Goal: Task Accomplishment & Management: Manage account settings

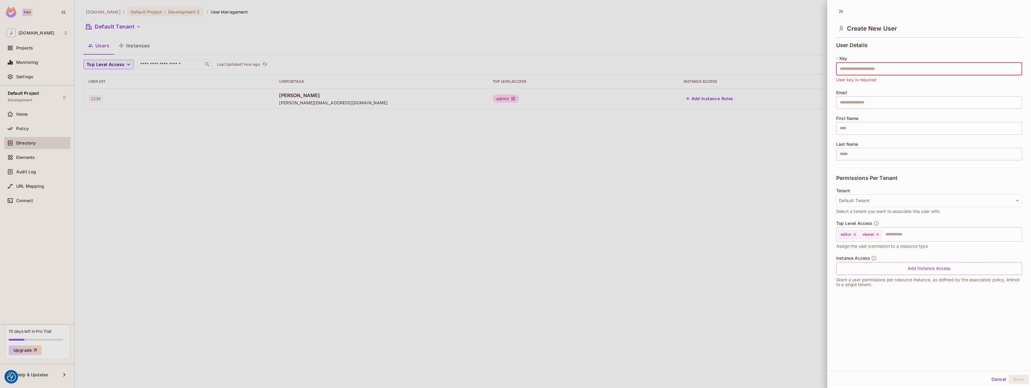
click at [170, 213] on div at bounding box center [515, 194] width 1031 height 388
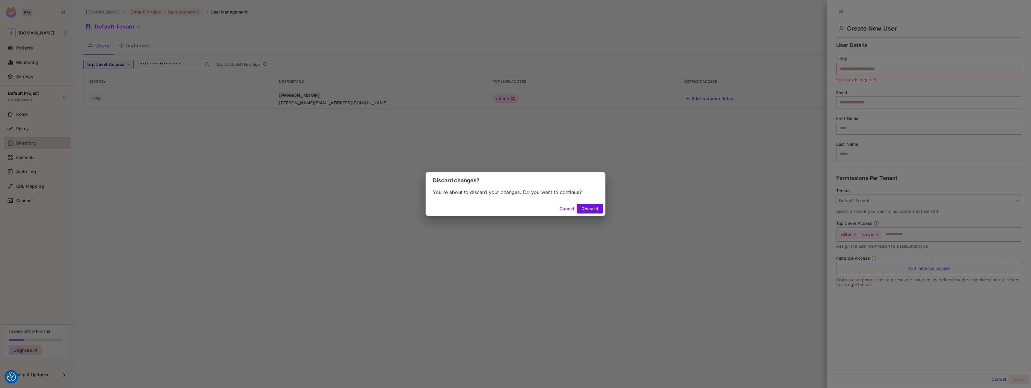
drag, startPoint x: 593, startPoint y: 212, endPoint x: 556, endPoint y: 214, distance: 37.2
click at [593, 212] on button "Discard" at bounding box center [590, 209] width 26 height 10
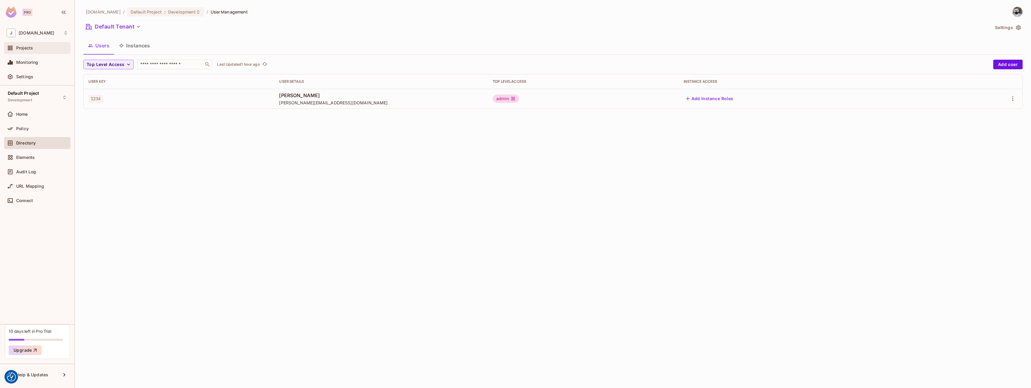
click at [35, 49] on div "Projects" at bounding box center [42, 48] width 52 height 5
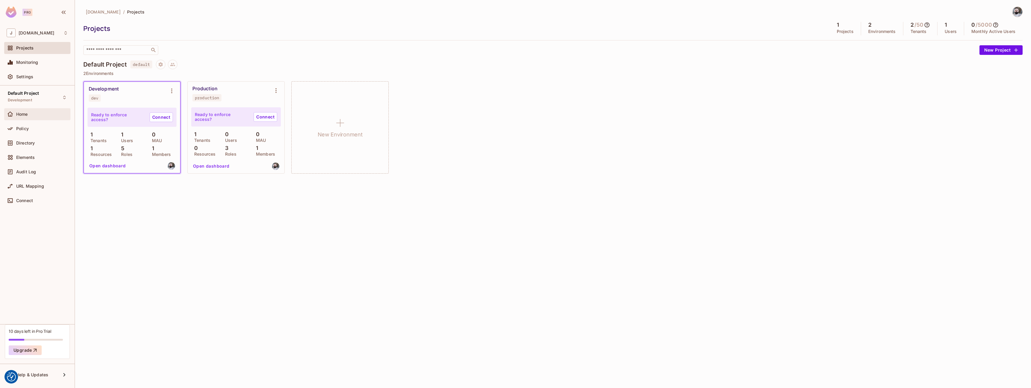
click at [43, 119] on div "Home" at bounding box center [37, 114] width 66 height 12
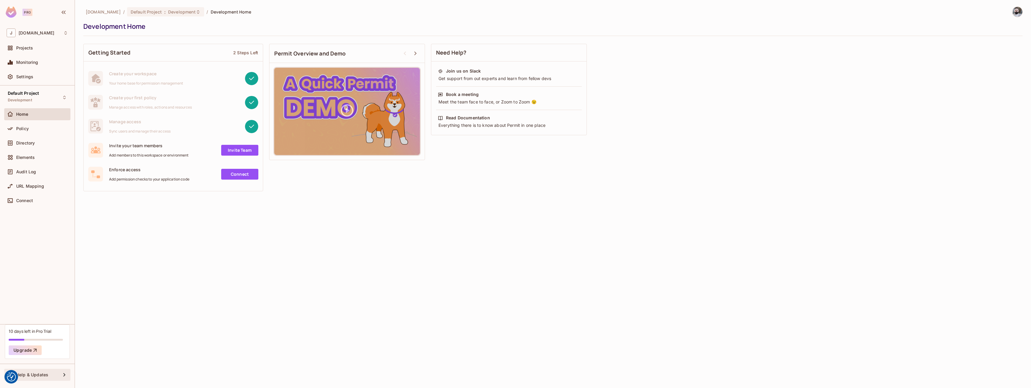
click at [49, 376] on div "Help & Updates" at bounding box center [38, 374] width 45 height 5
click at [49, 376] on div at bounding box center [515, 194] width 1031 height 388
click at [49, 376] on div "Help & Updates" at bounding box center [38, 374] width 45 height 5
click at [39, 283] on div at bounding box center [515, 194] width 1031 height 388
click at [31, 93] on span "Default Project" at bounding box center [23, 93] width 31 height 5
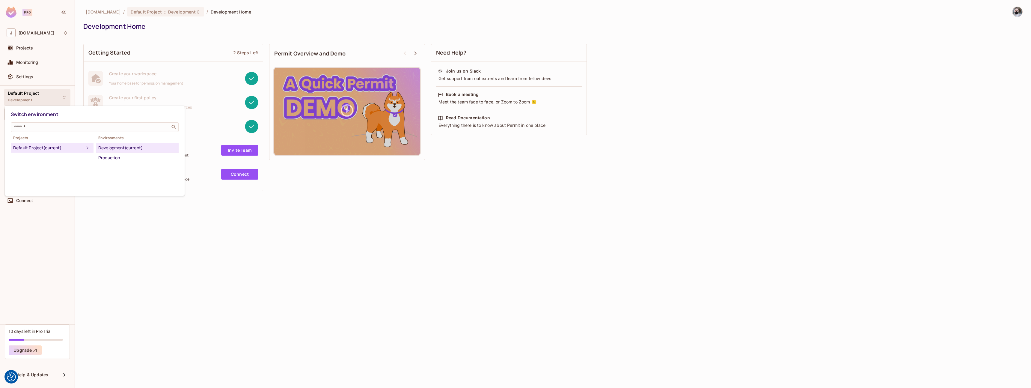
drag, startPoint x: 219, startPoint y: 283, endPoint x: 218, endPoint y: 275, distance: 8.1
click at [219, 281] on div at bounding box center [515, 194] width 1031 height 388
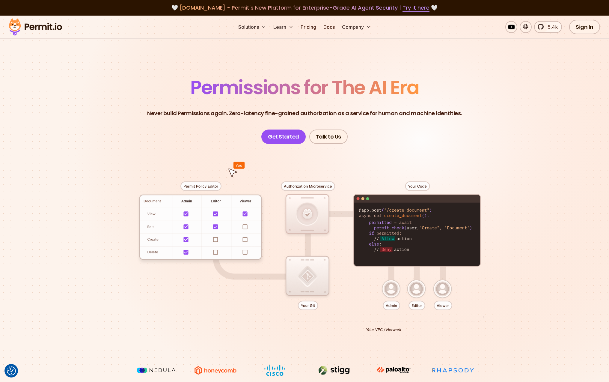
click at [570, 21] on div "Sign In Start Now" at bounding box center [605, 27] width 72 height 14
click at [586, 28] on link "Sign In" at bounding box center [584, 27] width 31 height 14
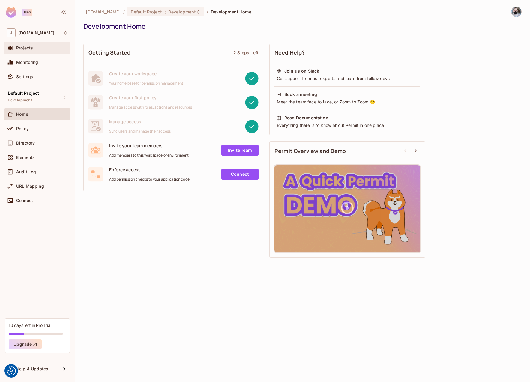
click at [36, 47] on div "Projects" at bounding box center [42, 48] width 52 height 5
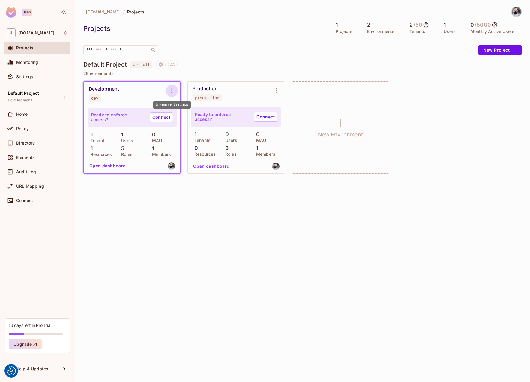
click at [173, 91] on icon "Environment settings" at bounding box center [171, 90] width 7 height 7
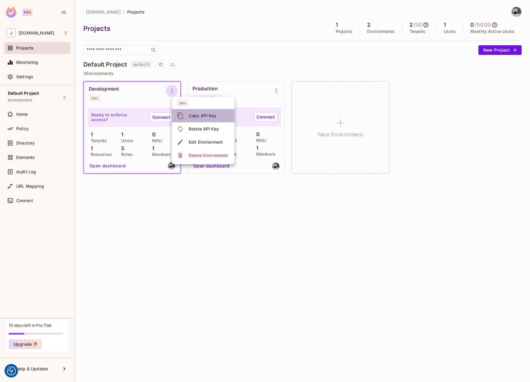
click at [194, 116] on div "Copy API Key" at bounding box center [203, 116] width 28 height 6
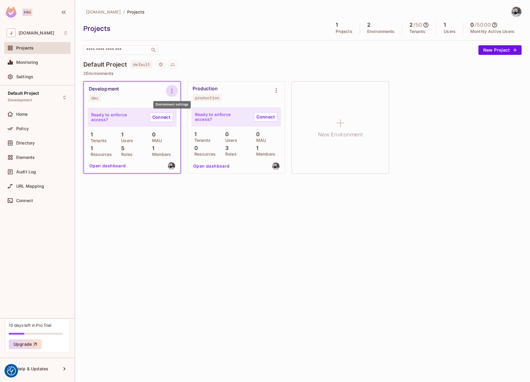
click at [171, 90] on icon "Environment settings" at bounding box center [171, 90] width 7 height 7
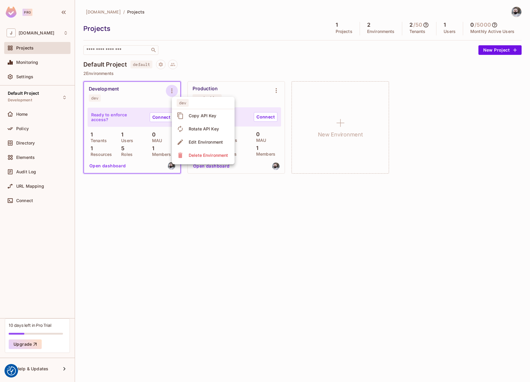
click at [222, 202] on div at bounding box center [265, 191] width 530 height 382
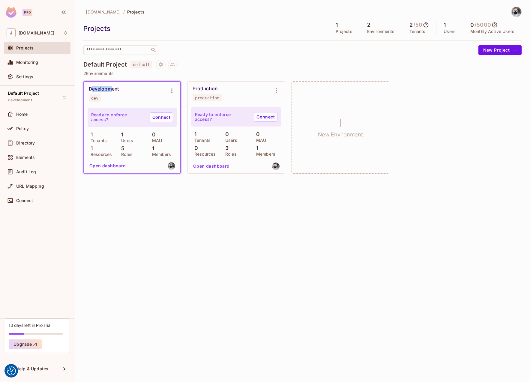
drag, startPoint x: 93, startPoint y: 88, endPoint x: 110, endPoint y: 89, distance: 17.4
click at [110, 89] on div "Development" at bounding box center [104, 89] width 30 height 6
click at [169, 90] on icon "Environment settings" at bounding box center [171, 90] width 7 height 7
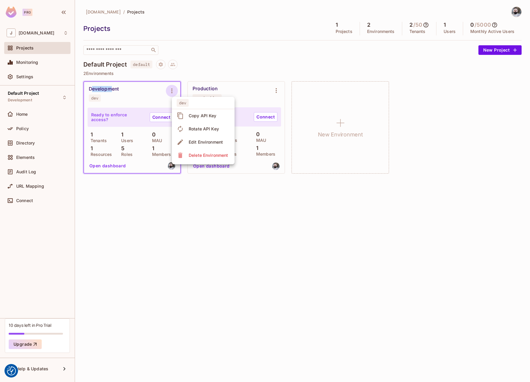
click at [188, 146] on span "Edit Environment" at bounding box center [206, 142] width 38 height 10
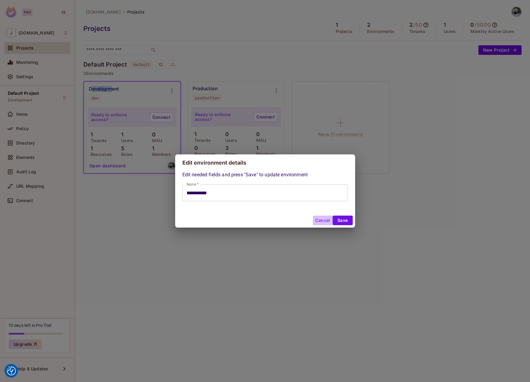
click at [320, 221] on button "Cancel" at bounding box center [322, 220] width 19 height 10
type input "**********"
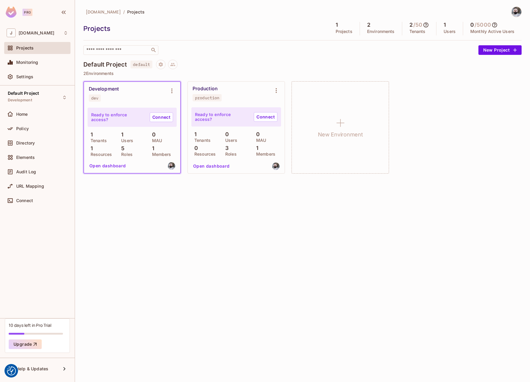
click at [248, 246] on div "journey.travel / Projects Projects 1 Projects 2 Environments 2 / 50 Tenants 1 U…" at bounding box center [302, 191] width 455 height 382
click at [170, 91] on icon "Environment settings" at bounding box center [171, 90] width 7 height 7
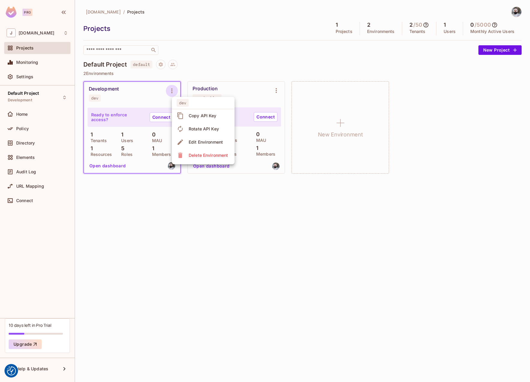
click at [201, 206] on div at bounding box center [265, 191] width 530 height 382
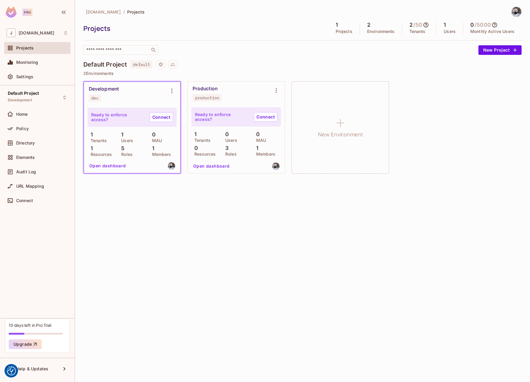
click at [201, 206] on div "journey.travel / Projects Projects 1 Projects 2 Environments 2 / 50 Tenants 1 U…" at bounding box center [302, 191] width 455 height 382
click at [162, 64] on icon "Project settings" at bounding box center [161, 64] width 4 height 4
click at [226, 253] on div at bounding box center [265, 191] width 530 height 382
click at [109, 89] on div "Development" at bounding box center [104, 89] width 30 height 6
click at [178, 247] on div "journey.travel / Projects Projects 1 Projects 2 Environments 2 / 50 Tenants 1 U…" at bounding box center [302, 191] width 455 height 382
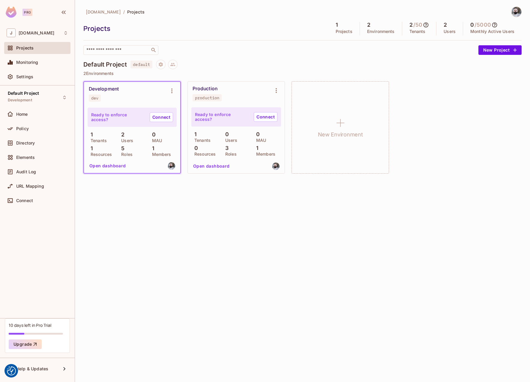
click at [125, 141] on p "Users" at bounding box center [125, 140] width 15 height 5
click at [169, 94] on icon "Environment settings" at bounding box center [171, 90] width 7 height 7
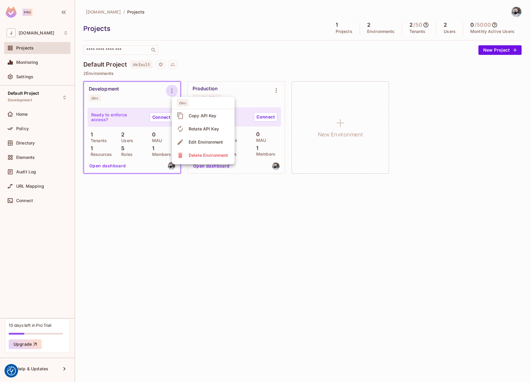
click at [175, 238] on div at bounding box center [265, 191] width 530 height 382
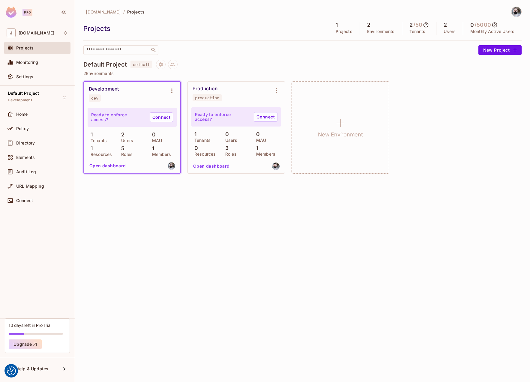
click at [111, 164] on button "Open dashboard" at bounding box center [107, 166] width 41 height 10
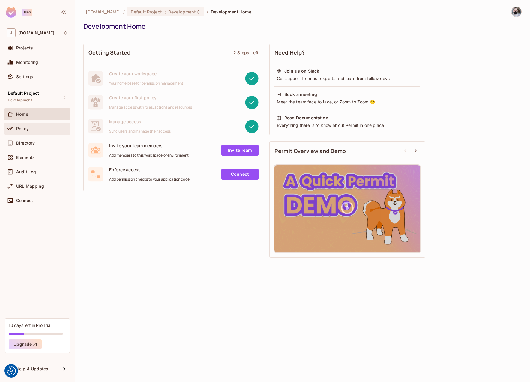
click at [33, 124] on div "Policy" at bounding box center [37, 129] width 66 height 12
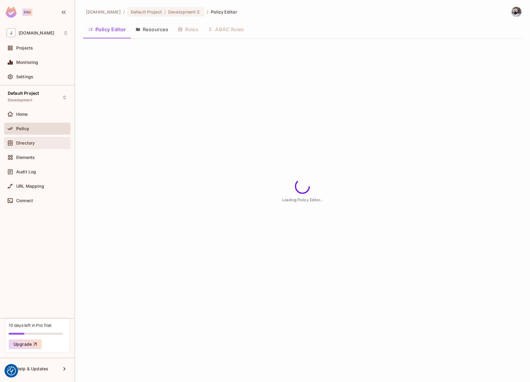
click at [34, 139] on div "Directory" at bounding box center [37, 142] width 61 height 7
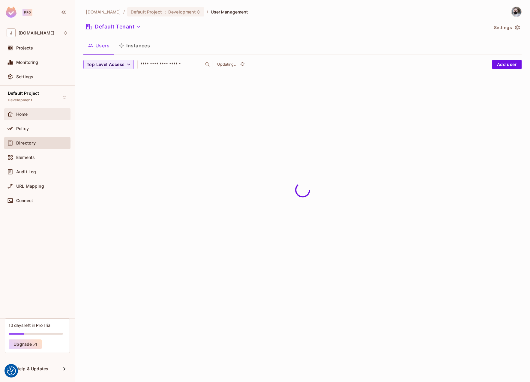
click at [32, 118] on div "Home" at bounding box center [37, 114] width 66 height 12
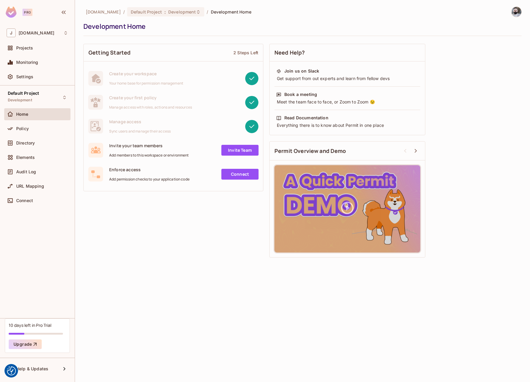
click at [41, 165] on div "Elements" at bounding box center [37, 158] width 66 height 14
click at [39, 149] on div "Directory" at bounding box center [37, 143] width 66 height 12
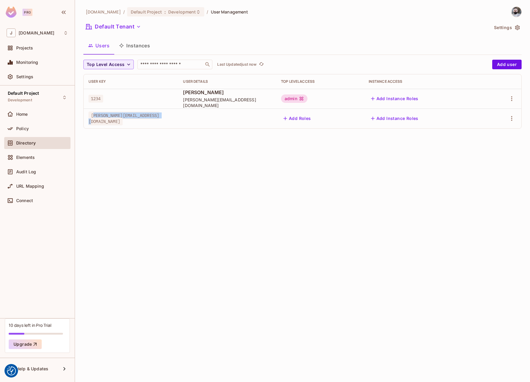
drag, startPoint x: 93, startPoint y: 118, endPoint x: 194, endPoint y: 119, distance: 101.0
click at [173, 119] on div "sam.iamatest@premier-core.com" at bounding box center [130, 118] width 85 height 12
drag, startPoint x: 207, startPoint y: 93, endPoint x: 247, endPoint y: 112, distance: 44.2
click at [246, 110] on tbody "1234 Sam Example sam@example.com admin Add Instance Roles sam.iamatest@premier-…" at bounding box center [302, 109] width 437 height 40
drag, startPoint x: 258, startPoint y: 155, endPoint x: 265, endPoint y: 153, distance: 7.2
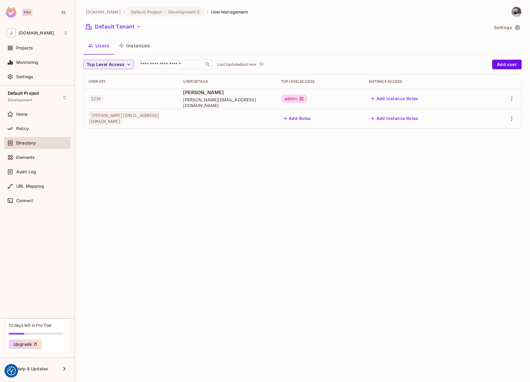
click at [258, 155] on div "journey.travel / Default Project : Development / User Management Default Tenant…" at bounding box center [302, 191] width 455 height 382
drag, startPoint x: 91, startPoint y: 118, endPoint x: 439, endPoint y: 119, distance: 348.6
click at [439, 119] on tr "sam.iamatest@premier-core.com Add Roles Add Instance Roles" at bounding box center [302, 118] width 437 height 20
click at [48, 368] on span "Help & Updates" at bounding box center [32, 368] width 32 height 5
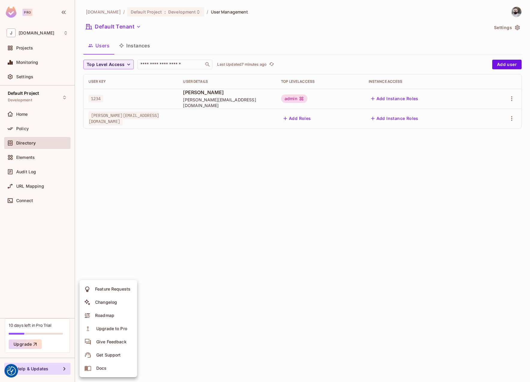
click at [109, 364] on li "Docs" at bounding box center [108, 367] width 58 height 13
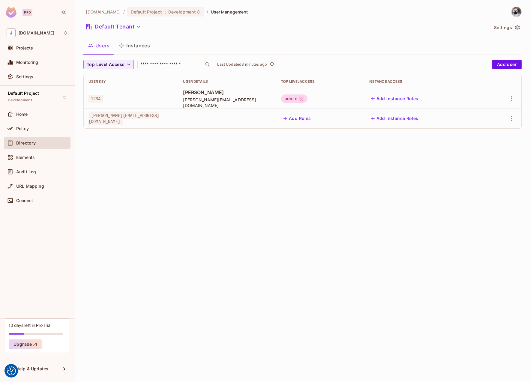
click at [417, 119] on button "Add Instance Roles" at bounding box center [394, 119] width 52 height 10
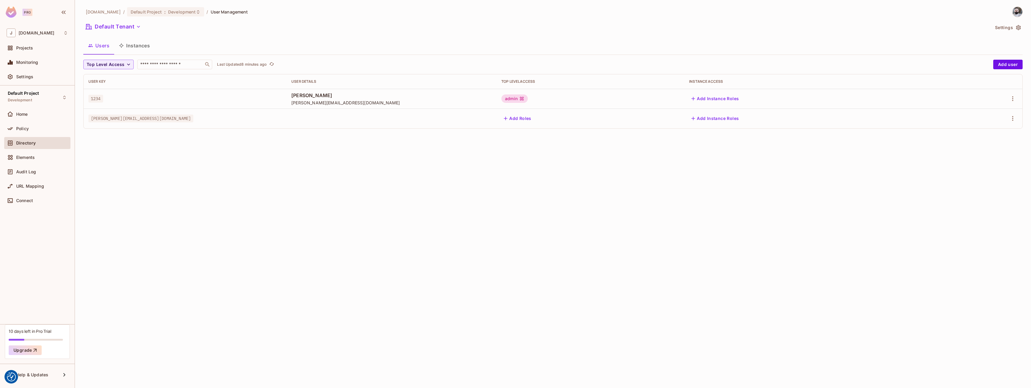
click at [529, 121] on button "Add Roles" at bounding box center [517, 119] width 32 height 10
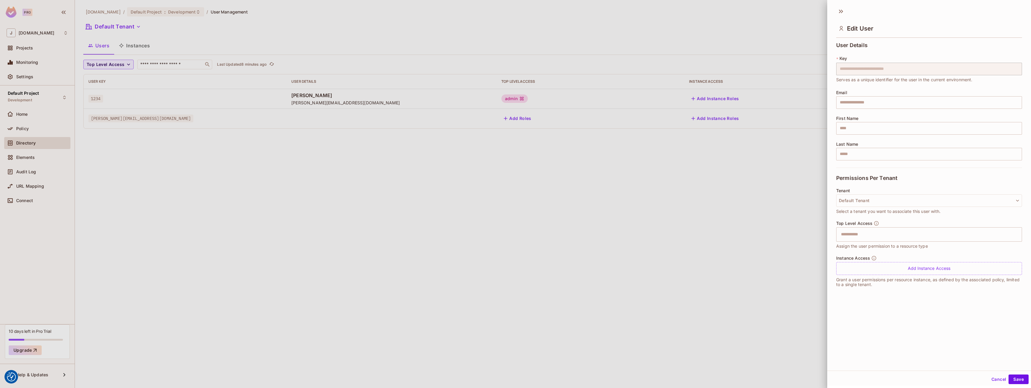
drag, startPoint x: 723, startPoint y: 159, endPoint x: 745, endPoint y: 115, distance: 48.4
click at [529, 159] on div at bounding box center [515, 194] width 1031 height 388
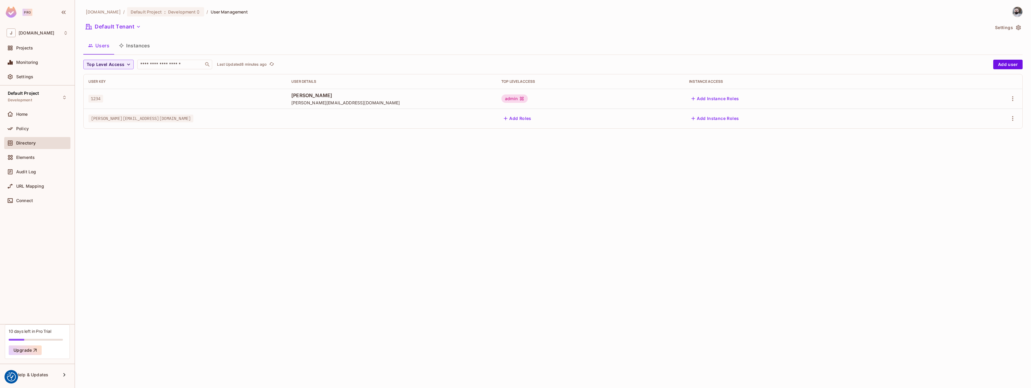
click at [529, 117] on button "Add Instance Roles" at bounding box center [715, 119] width 52 height 10
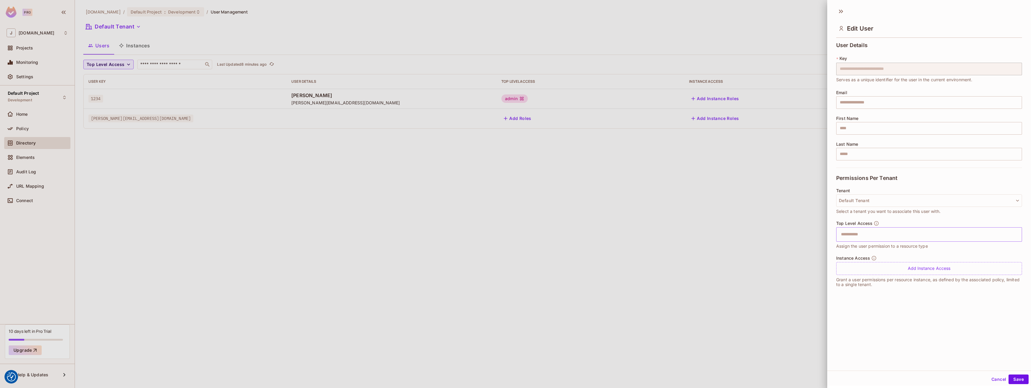
click at [529, 235] on input "text" at bounding box center [923, 234] width 173 height 12
click at [529, 222] on div at bounding box center [515, 194] width 1031 height 388
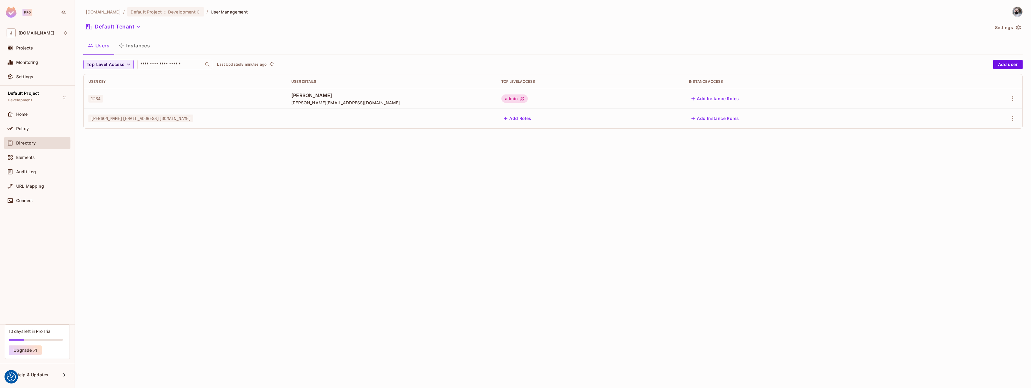
drag, startPoint x: 173, startPoint y: 205, endPoint x: 170, endPoint y: 191, distance: 14.2
click at [173, 205] on div "journey.travel / Default Project : Development / User Management Default Tenant…" at bounding box center [553, 194] width 956 height 388
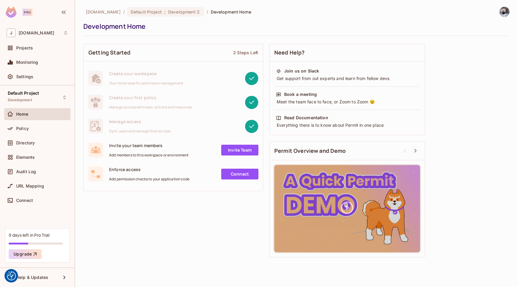
click at [234, 176] on link "Connect" at bounding box center [239, 174] width 37 height 11
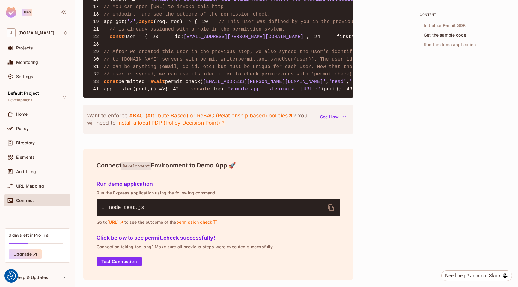
scroll to position [704, 0]
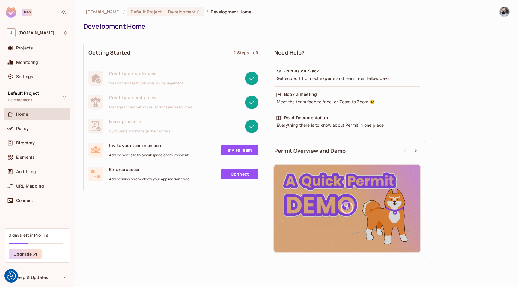
click at [30, 54] on div "Projects" at bounding box center [37, 49] width 66 height 14
click at [32, 48] on span "Projects" at bounding box center [24, 48] width 17 height 5
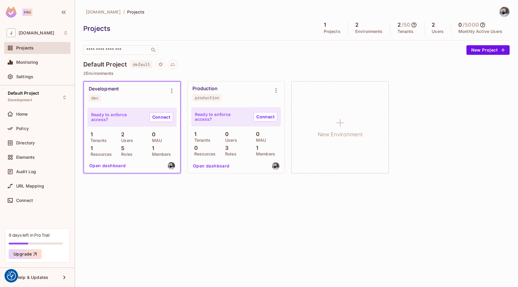
click at [108, 212] on div "[DOMAIN_NAME] / Projects Projects 1 Projects 2 Environments 2 / 50 Tenants 2 Us…" at bounding box center [296, 143] width 443 height 287
click at [95, 163] on button "Open dashboard" at bounding box center [107, 166] width 41 height 10
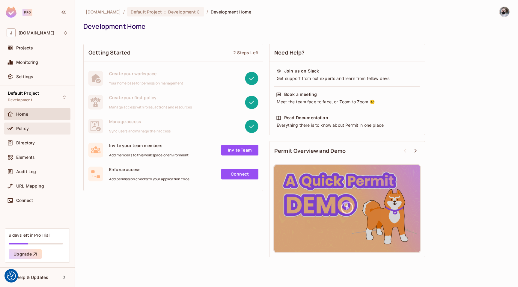
click at [36, 130] on div "Policy" at bounding box center [42, 128] width 52 height 5
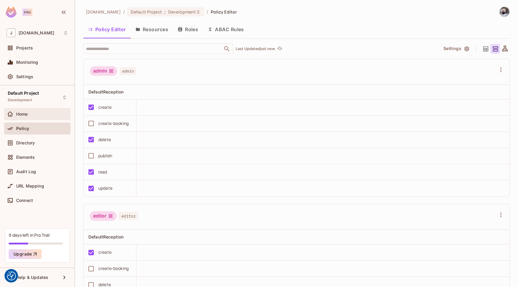
click at [28, 114] on span "Home" at bounding box center [22, 114] width 12 height 5
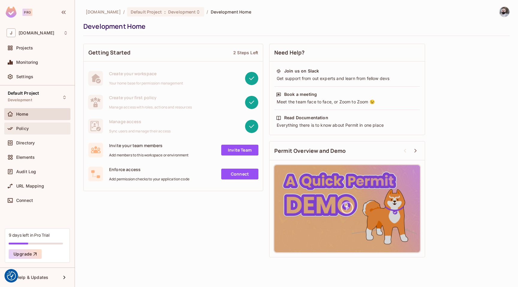
click at [21, 133] on div "Policy" at bounding box center [37, 129] width 66 height 12
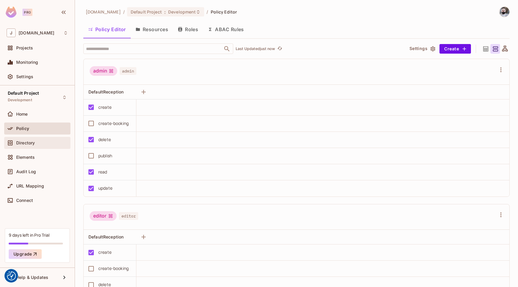
click at [22, 143] on span "Directory" at bounding box center [25, 143] width 19 height 5
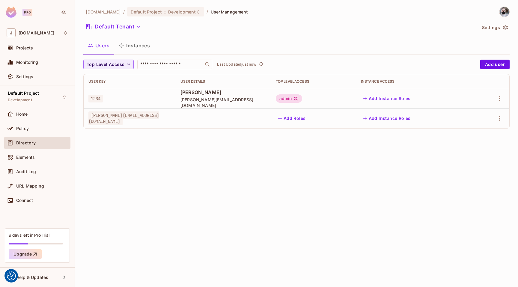
click at [21, 138] on div "Directory" at bounding box center [37, 143] width 66 height 12
click at [21, 132] on div "Policy" at bounding box center [37, 129] width 66 height 12
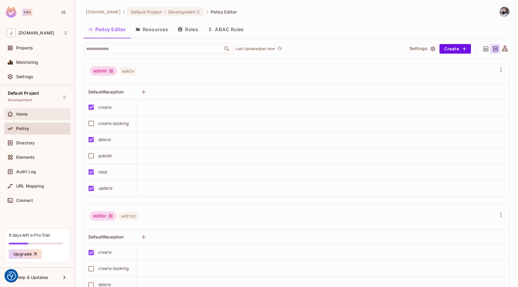
click at [34, 111] on div "Home" at bounding box center [37, 114] width 61 height 7
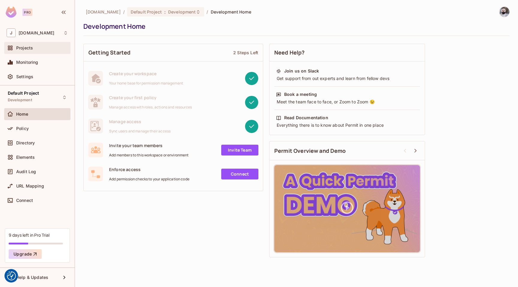
click at [24, 46] on span "Projects" at bounding box center [24, 48] width 17 height 5
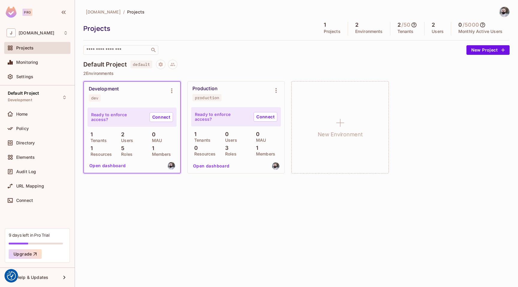
drag, startPoint x: 122, startPoint y: 155, endPoint x: 121, endPoint y: 152, distance: 3.1
click at [122, 155] on p "Roles" at bounding box center [125, 154] width 14 height 5
click at [106, 168] on button "Open dashboard" at bounding box center [107, 166] width 41 height 10
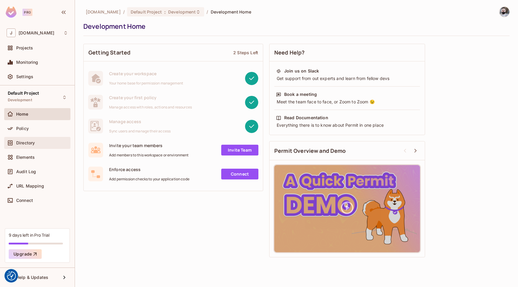
click at [41, 146] on div "Directory" at bounding box center [37, 142] width 61 height 7
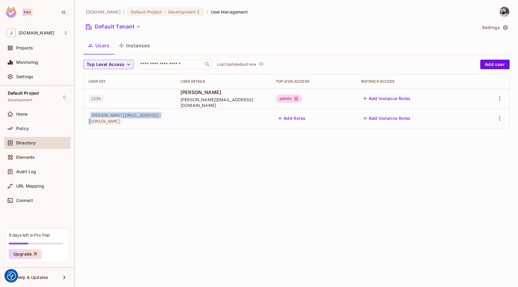
drag, startPoint x: 90, startPoint y: 118, endPoint x: 166, endPoint y: 118, distance: 75.8
click at [159, 118] on span "[PERSON_NAME][EMAIL_ADDRESS][DOMAIN_NAME]" at bounding box center [123, 118] width 71 height 14
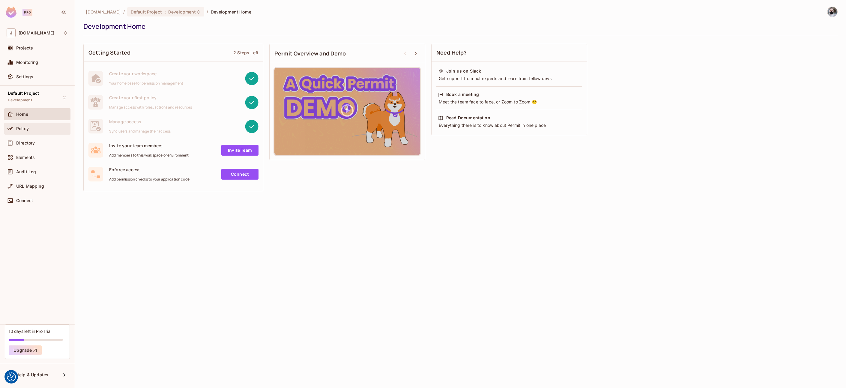
click at [24, 132] on div "Policy" at bounding box center [37, 128] width 61 height 7
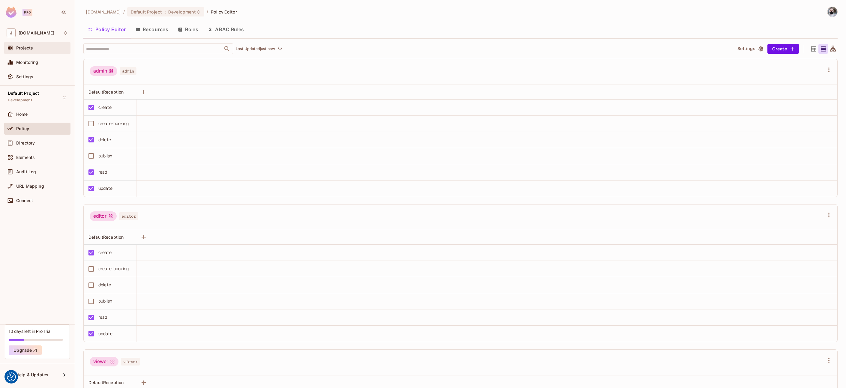
click at [27, 51] on div "Projects" at bounding box center [37, 47] width 61 height 7
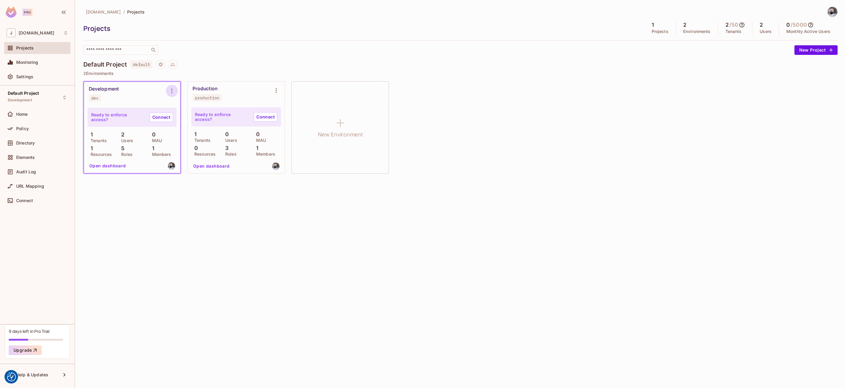
click at [169, 91] on icon "Environment settings" at bounding box center [171, 90] width 7 height 7
click at [191, 118] on div "Copy API Key" at bounding box center [203, 116] width 28 height 6
drag, startPoint x: 14, startPoint y: 209, endPoint x: 16, endPoint y: 204, distance: 5.6
click at [14, 209] on div "Default Project Development Home Policy Directory Elements Audit Log URL Mappin…" at bounding box center [37, 204] width 75 height 239
click at [19, 201] on span "Connect" at bounding box center [24, 200] width 17 height 5
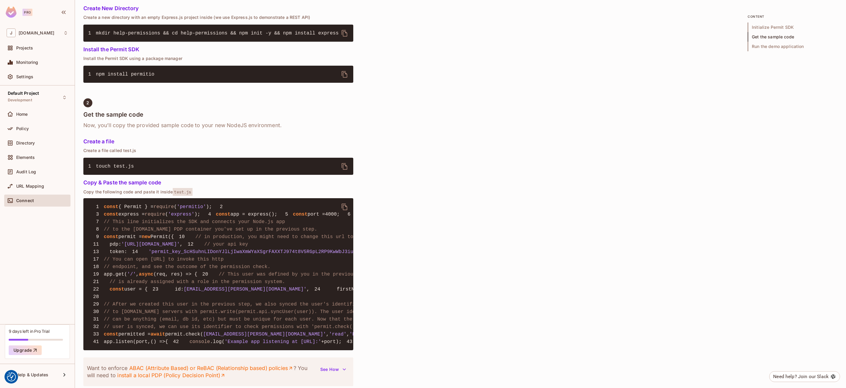
scroll to position [378, 0]
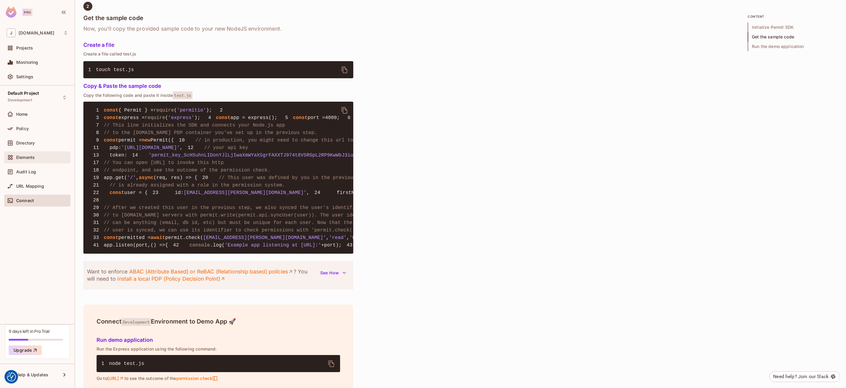
click at [39, 156] on div "Elements" at bounding box center [42, 157] width 52 height 5
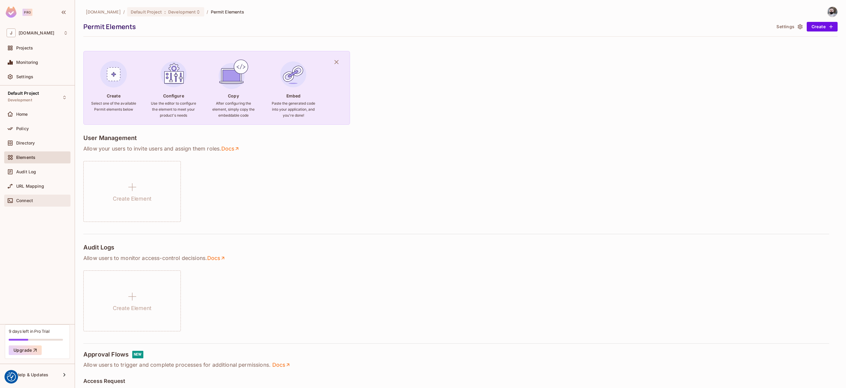
click at [34, 196] on div "Connect" at bounding box center [37, 201] width 66 height 12
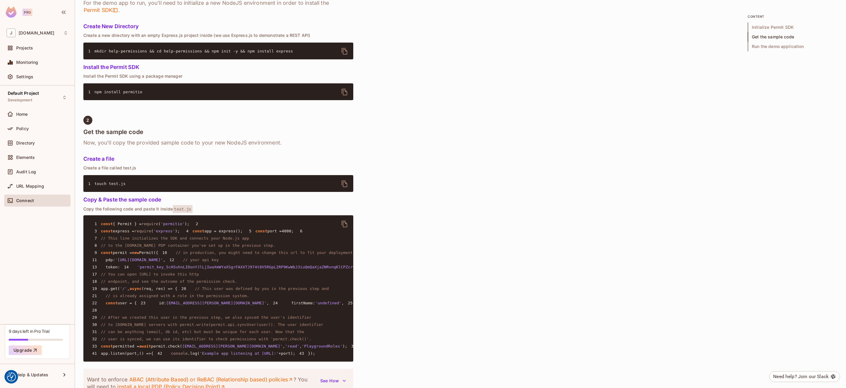
scroll to position [209, 0]
